Goal: Task Accomplishment & Management: Use online tool/utility

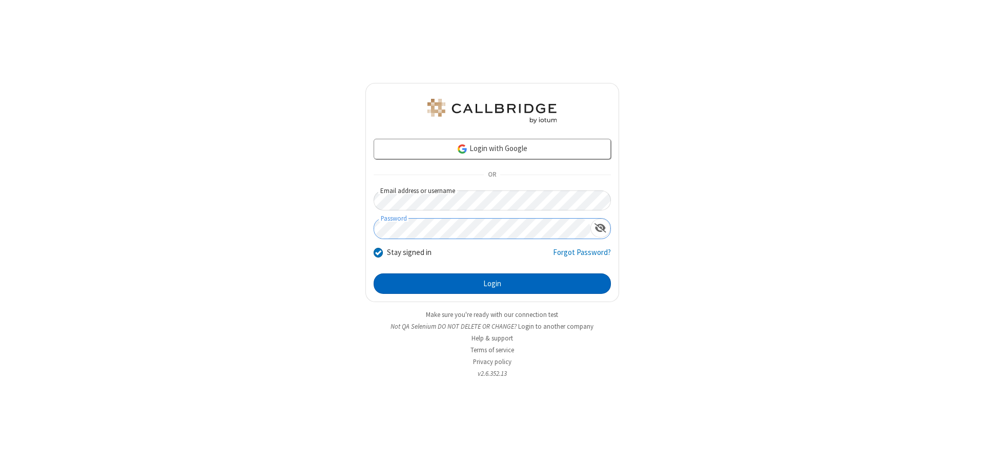
click at [492, 284] on button "Login" at bounding box center [491, 284] width 237 height 20
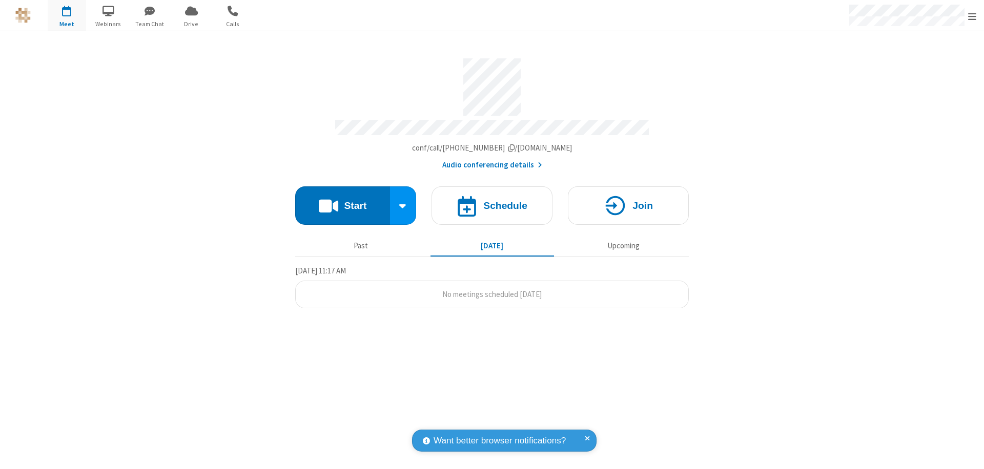
click at [342, 201] on button "Start" at bounding box center [342, 205] width 95 height 38
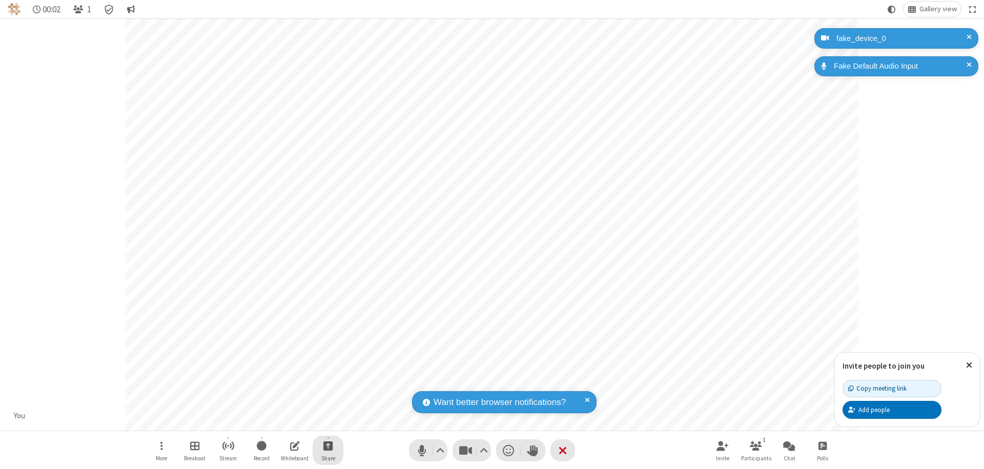
click at [328, 446] on span "Start sharing" at bounding box center [328, 446] width 10 height 13
click at [327, 383] on span "Share additional camera" at bounding box center [334, 385] width 76 height 9
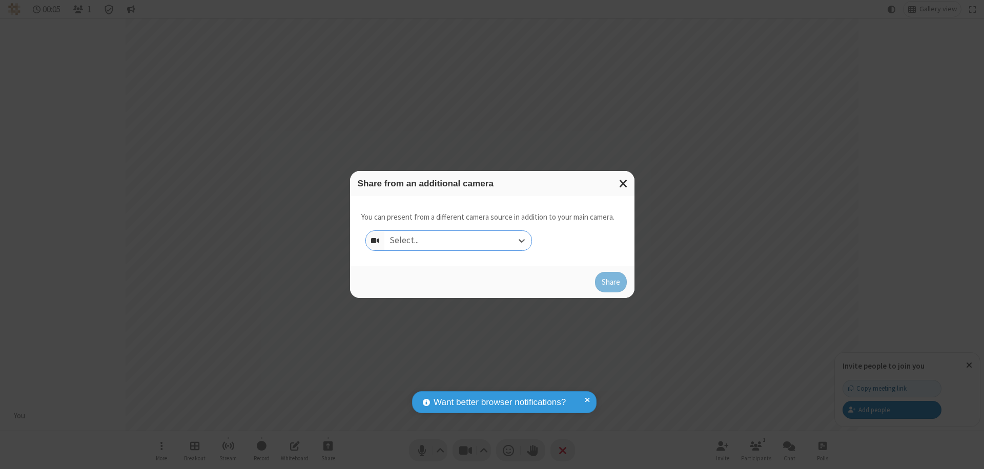
click at [457, 241] on div "Select..." at bounding box center [457, 240] width 147 height 19
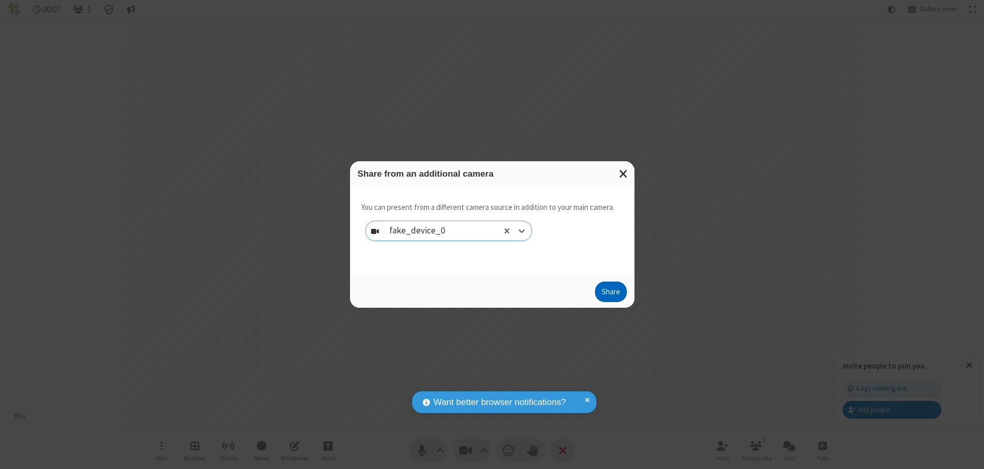
click at [610, 294] on button "Share" at bounding box center [611, 292] width 32 height 20
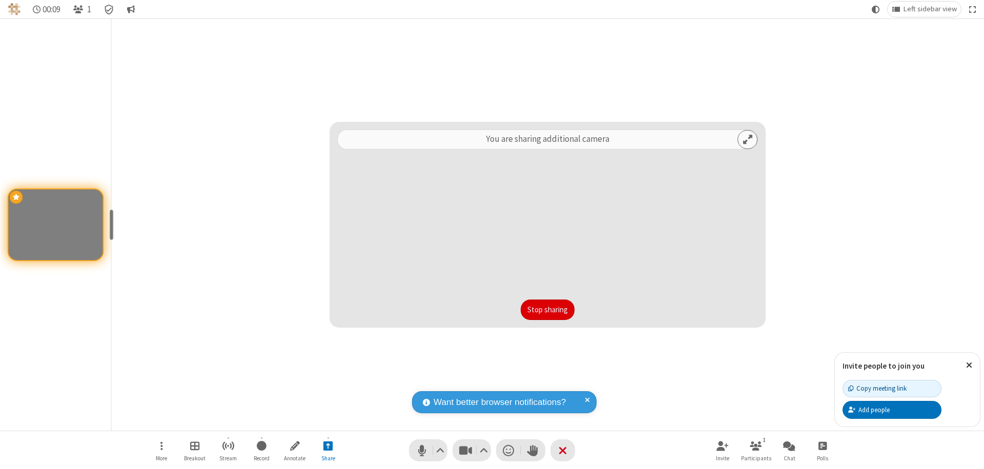
click at [547, 310] on button "Stop sharing" at bounding box center [547, 310] width 54 height 20
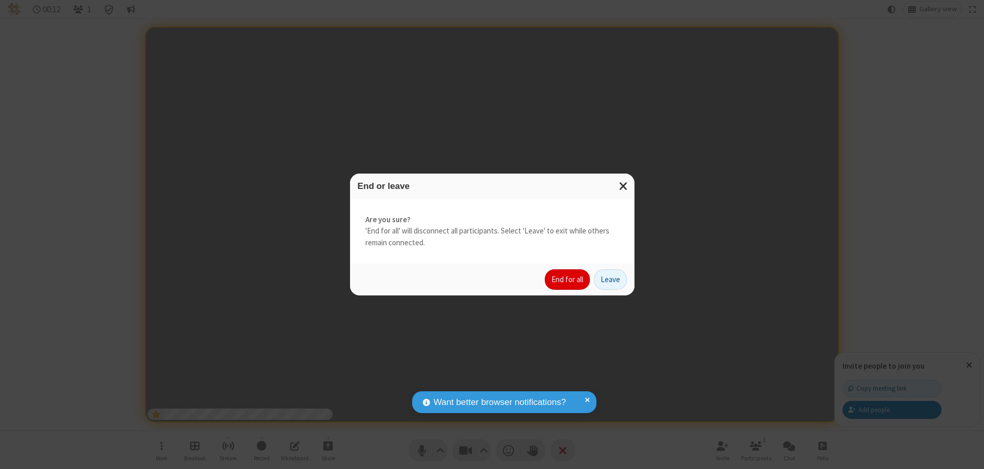
click at [568, 280] on button "End for all" at bounding box center [567, 279] width 45 height 20
